Goal: Book appointment/travel/reservation

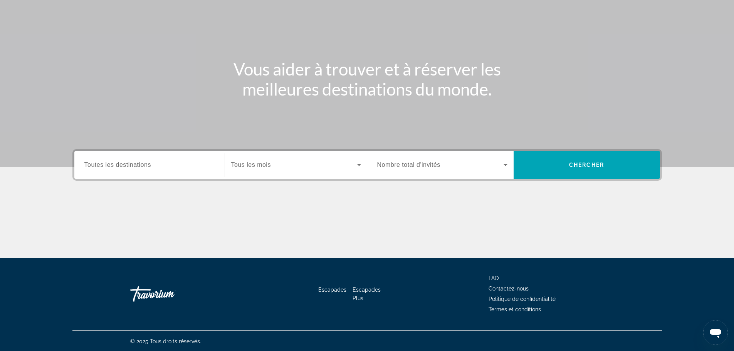
scroll to position [66, 0]
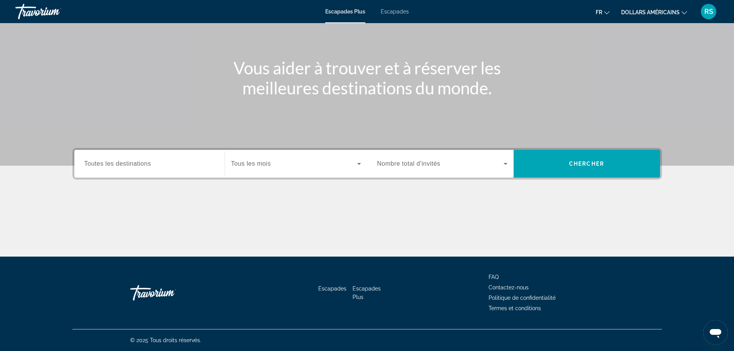
click at [258, 162] on span "Tous les mois" at bounding box center [251, 163] width 40 height 7
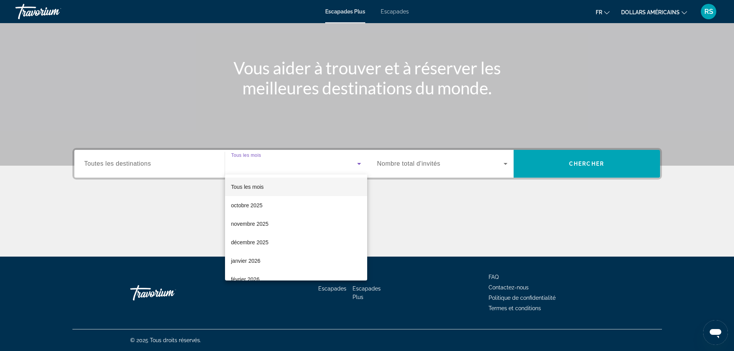
click at [384, 159] on div at bounding box center [367, 175] width 734 height 351
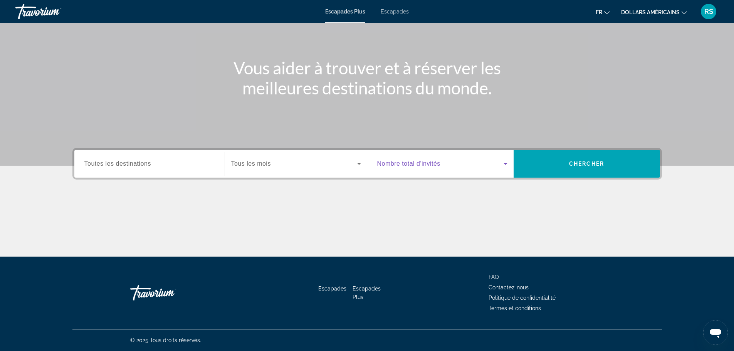
click at [385, 160] on span "Widget de recherche" at bounding box center [440, 163] width 126 height 9
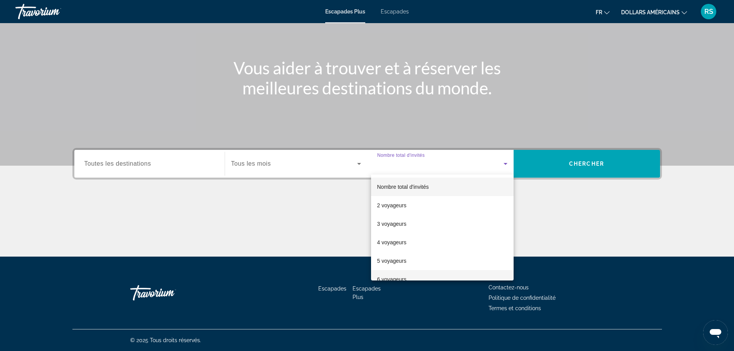
click at [395, 273] on mat-option "6 voyageurs" at bounding box center [442, 279] width 143 height 19
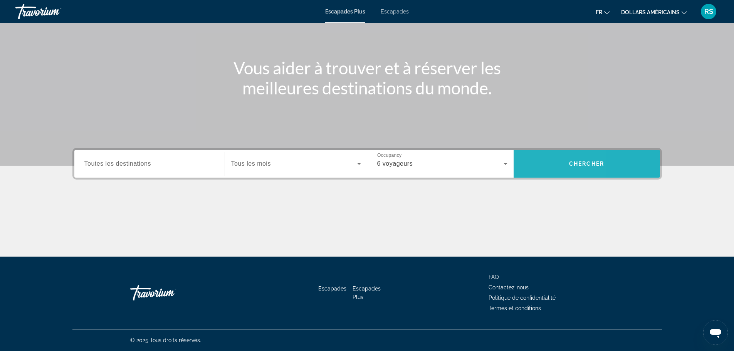
click at [535, 167] on span "Recherche" at bounding box center [587, 164] width 146 height 19
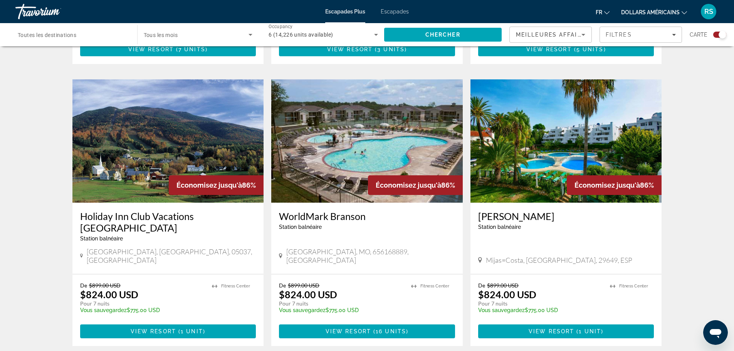
scroll to position [655, 0]
